Goal: Information Seeking & Learning: Find specific fact

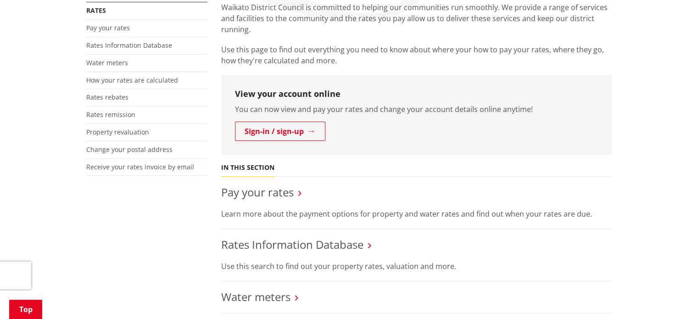
scroll to position [138, 0]
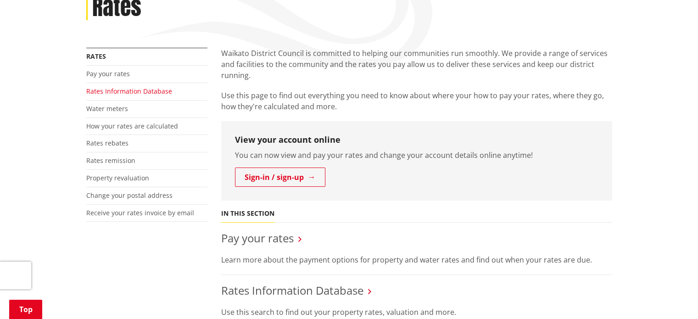
click at [134, 89] on link "Rates Information Database" at bounding box center [129, 91] width 86 height 9
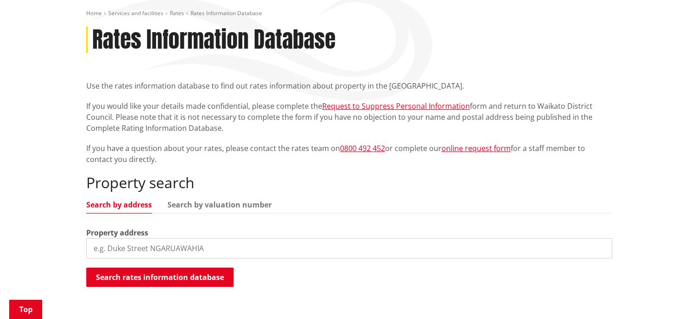
scroll to position [184, 0]
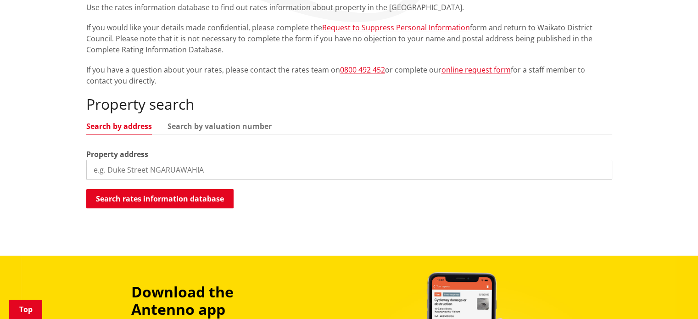
click at [196, 172] on input "search" at bounding box center [349, 170] width 526 height 20
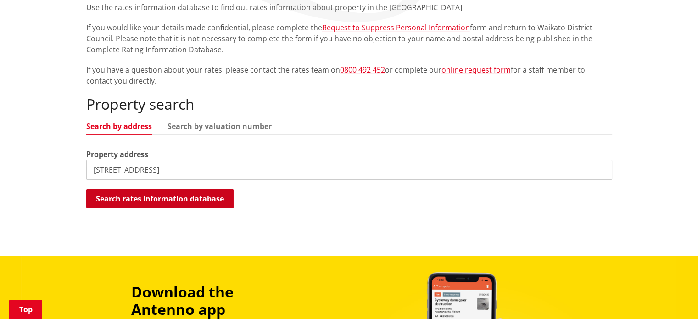
type input "[STREET_ADDRESS]"
click at [195, 193] on button "Search rates information database" at bounding box center [159, 198] width 147 height 19
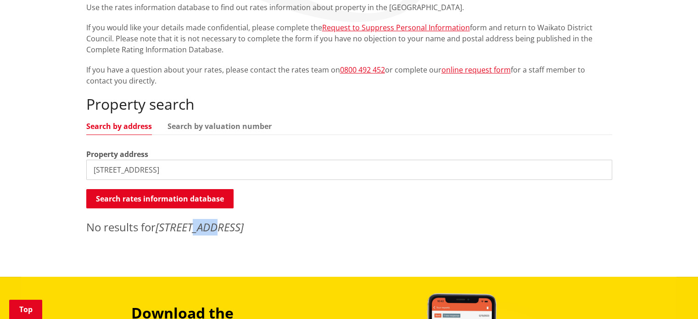
drag, startPoint x: 194, startPoint y: 230, endPoint x: 241, endPoint y: 230, distance: 46.8
click at [241, 230] on p "No results for [STREET_ADDRESS]" at bounding box center [349, 227] width 526 height 17
